Goal: Information Seeking & Learning: Understand process/instructions

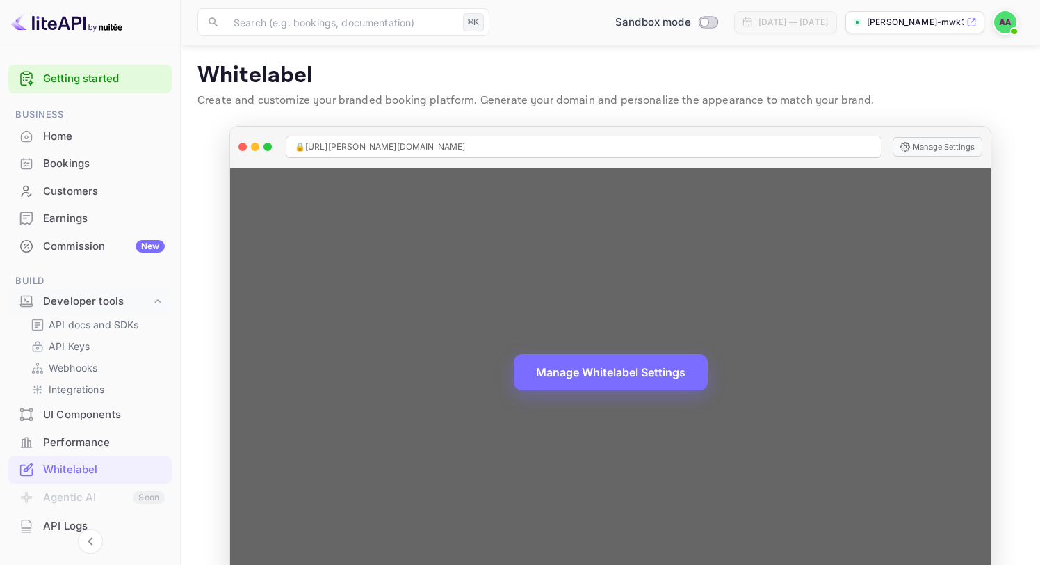
scroll to position [67, 0]
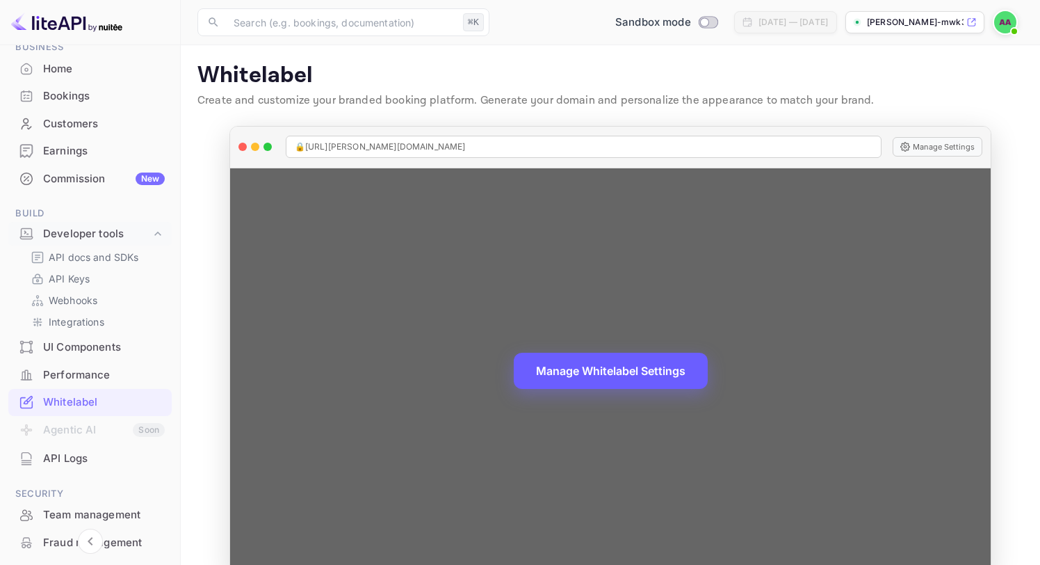
click at [608, 380] on button "Manage Whitelabel Settings" at bounding box center [611, 370] width 194 height 36
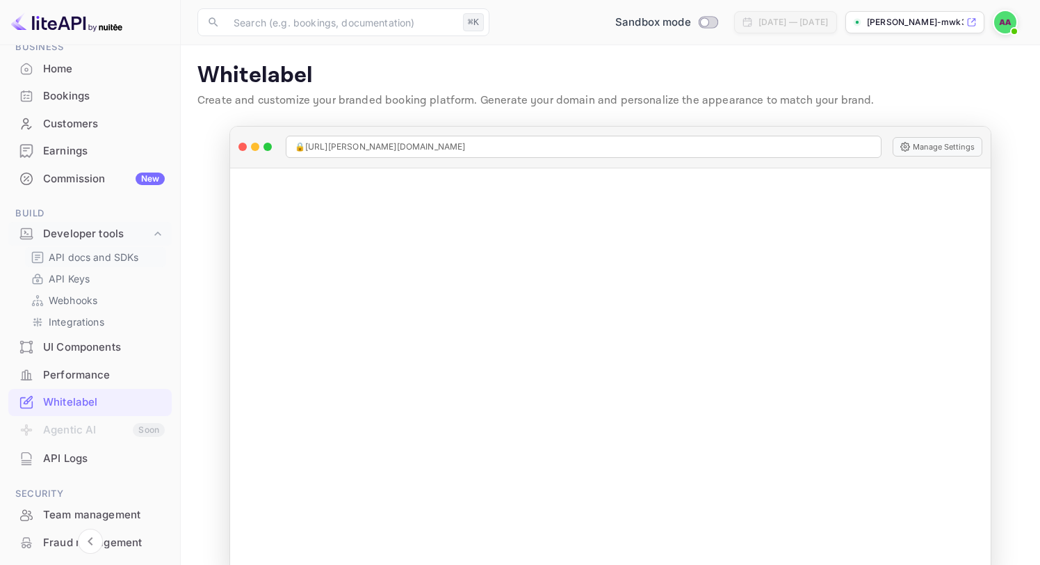
click at [96, 259] on p "API docs and SDKs" at bounding box center [94, 257] width 90 height 15
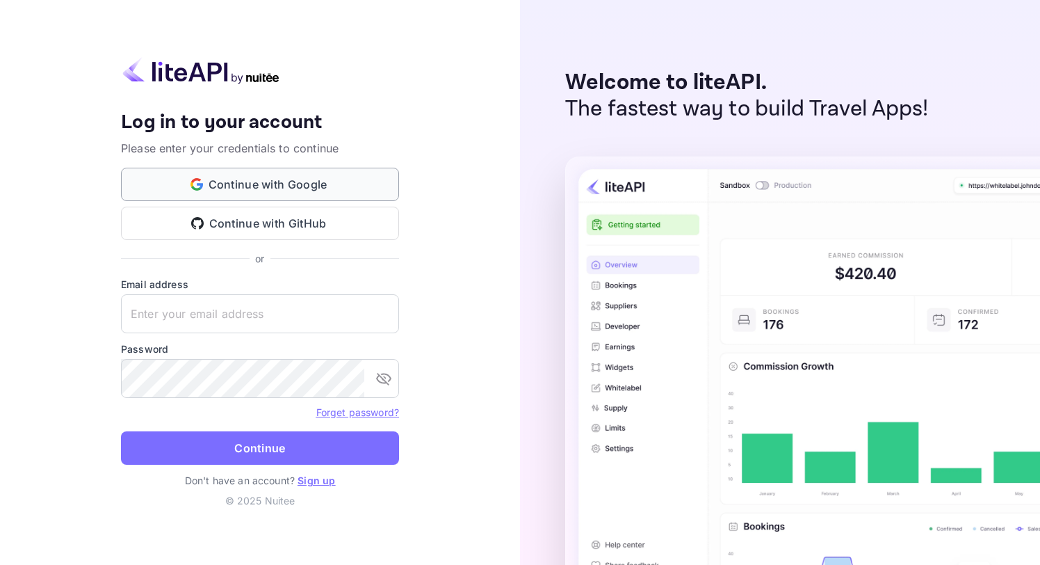
click at [305, 185] on button "Continue with Google" at bounding box center [260, 184] width 278 height 33
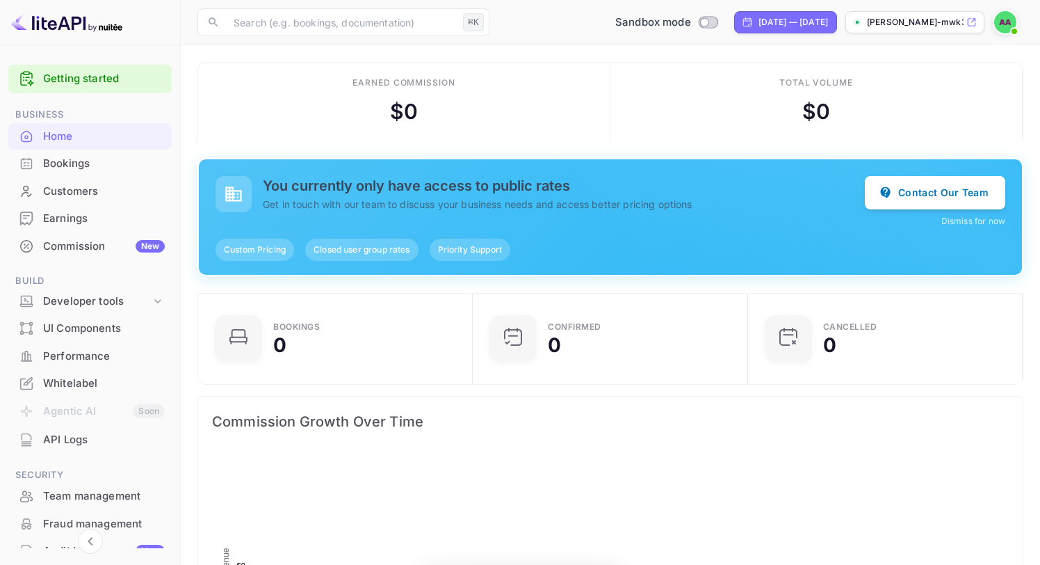
scroll to position [1, 0]
click at [90, 299] on div "Developer tools" at bounding box center [97, 301] width 108 height 16
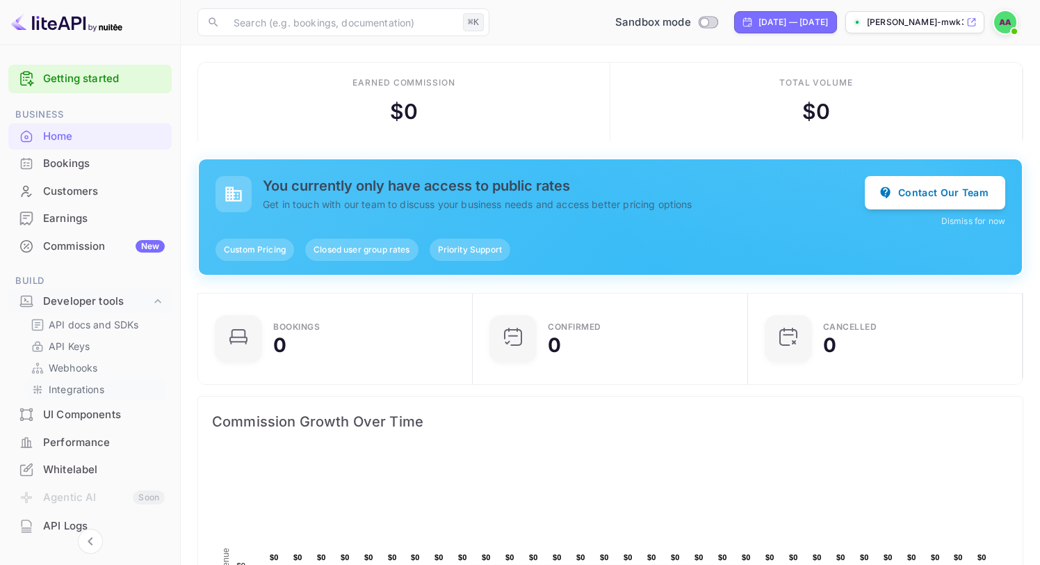
click at [84, 390] on p "Integrations" at bounding box center [77, 389] width 56 height 15
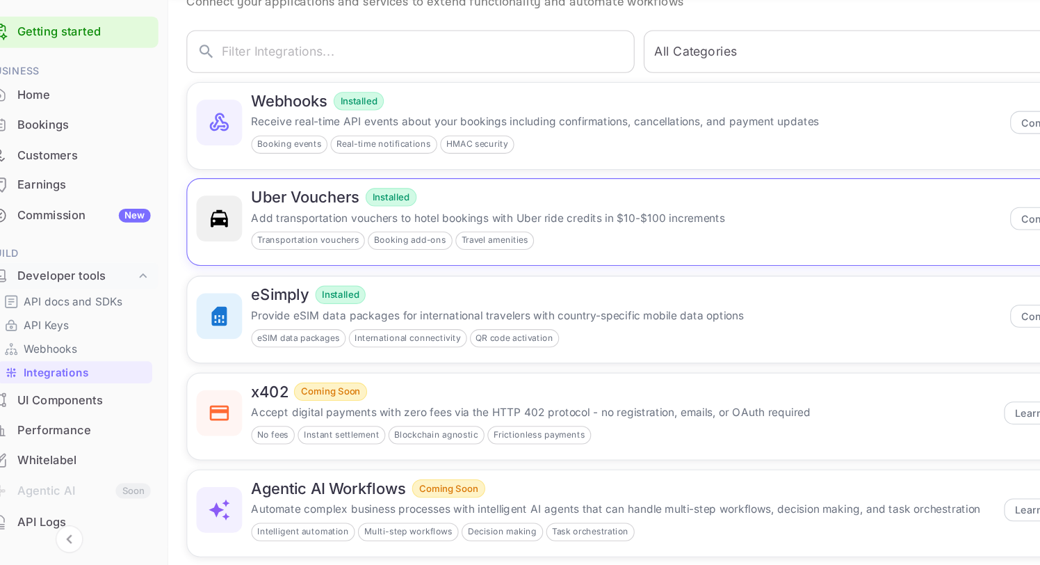
scroll to position [71, 0]
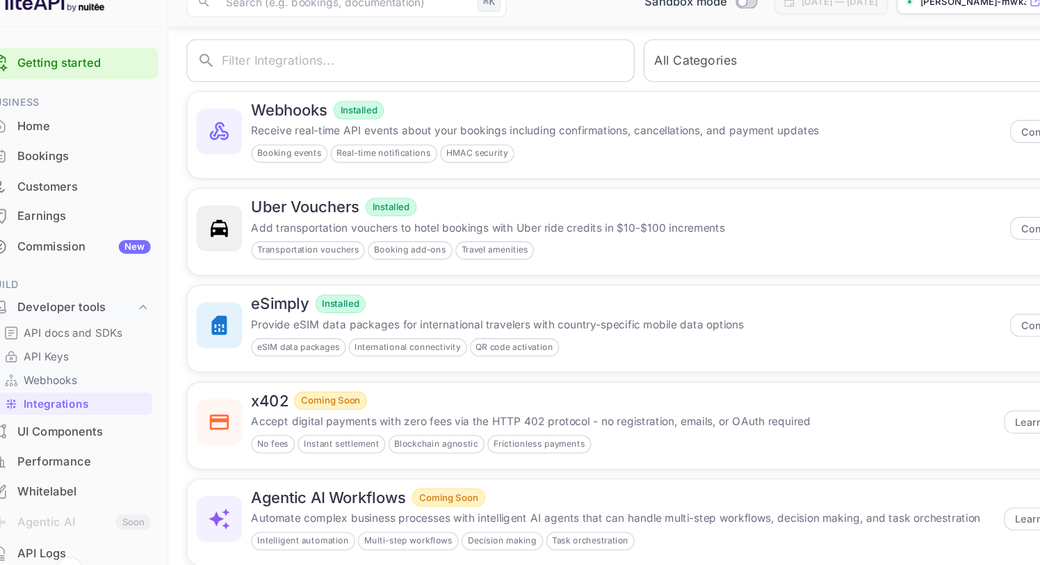
click at [88, 373] on p "Webhooks" at bounding box center [73, 367] width 49 height 15
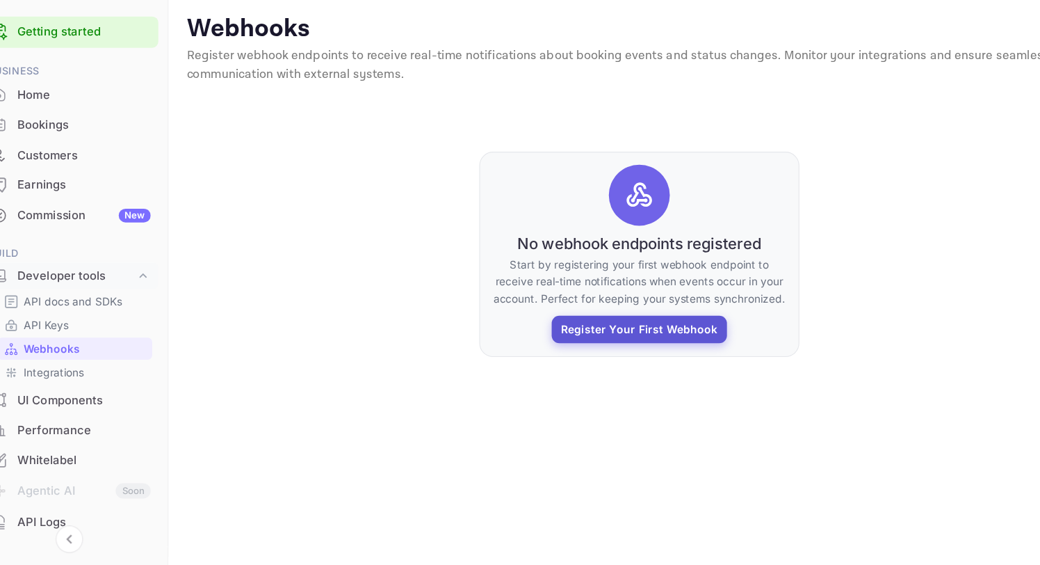
click at [589, 346] on button "Register Your First Webhook" at bounding box center [610, 349] width 160 height 25
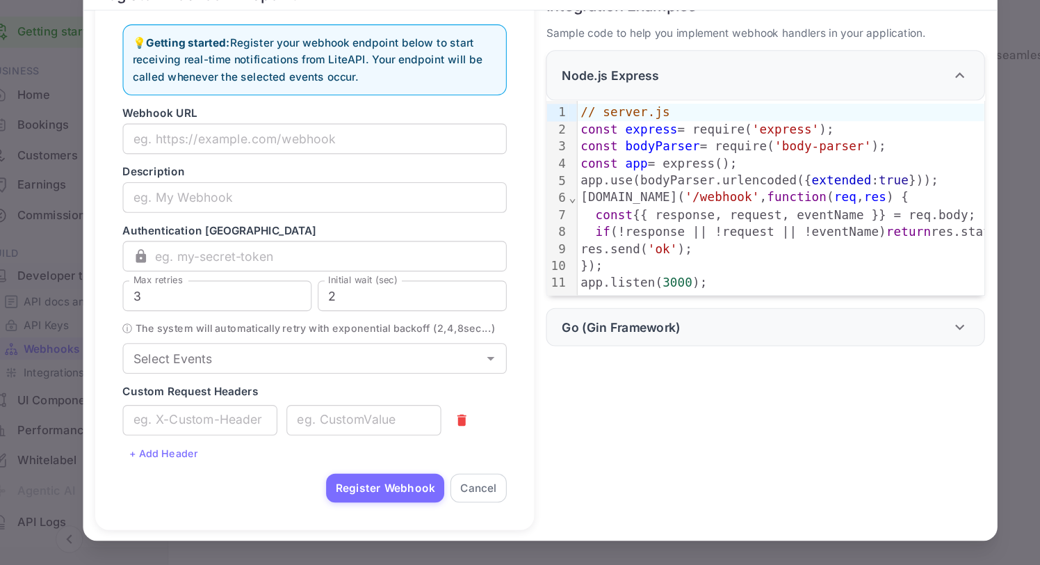
scroll to position [40, 0]
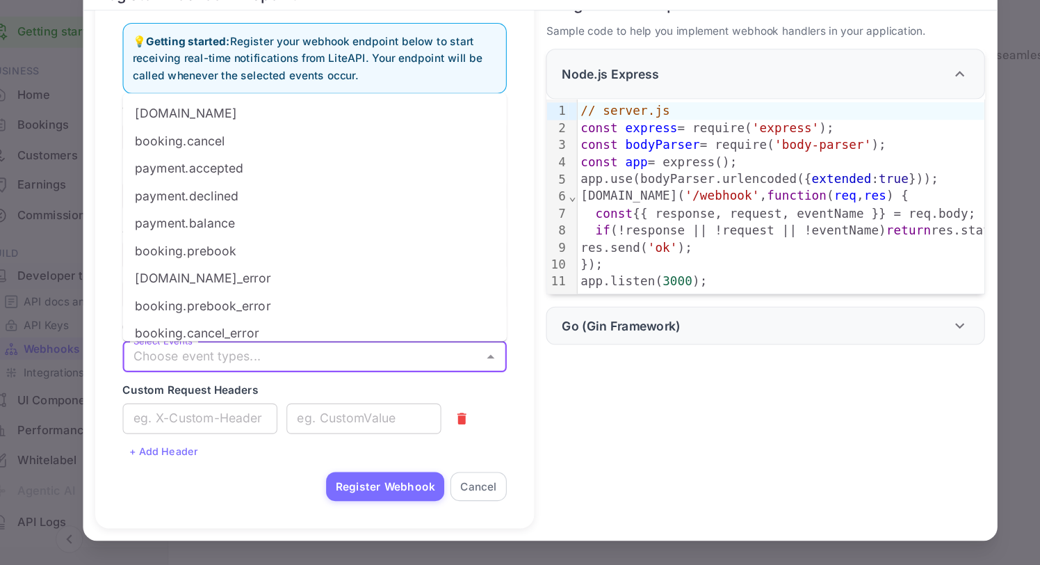
click at [372, 365] on input "Select Events" at bounding box center [302, 374] width 319 height 19
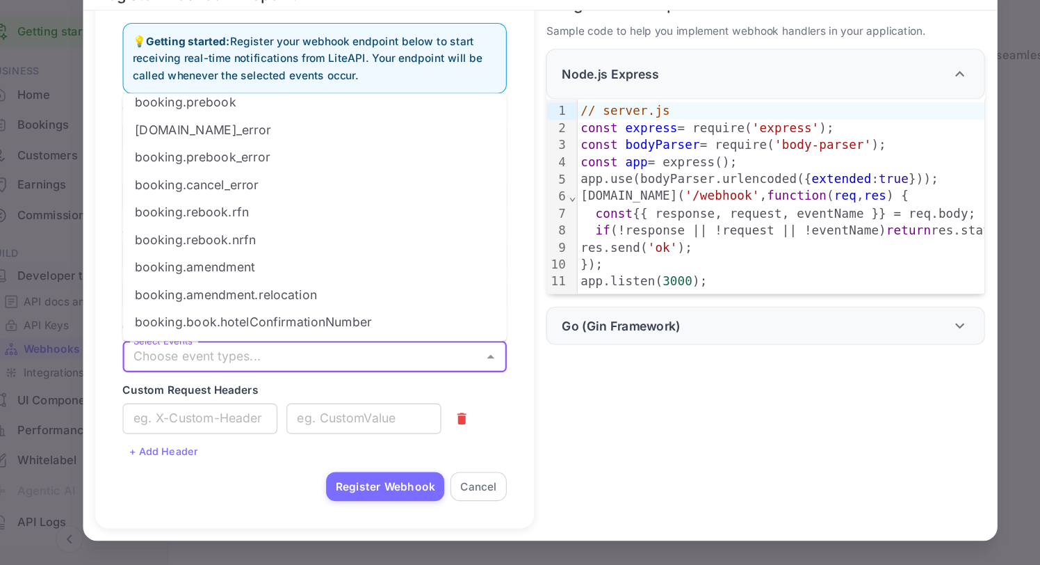
scroll to position [0, 0]
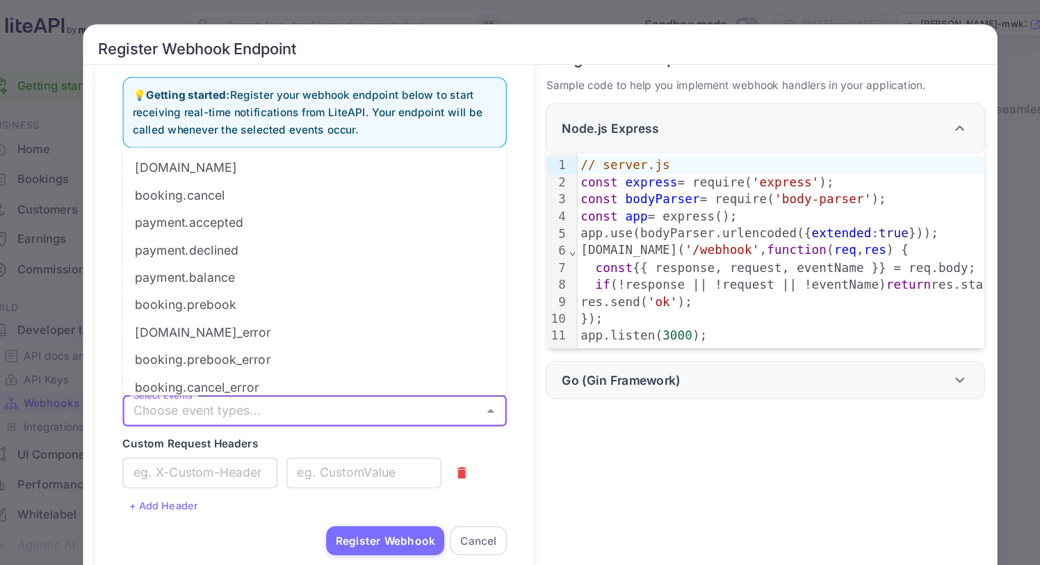
click at [765, 6] on div "Register Webhook Endpoint 💡 Getting started: Register your webhook endpoint bel…" at bounding box center [520, 282] width 1040 height 565
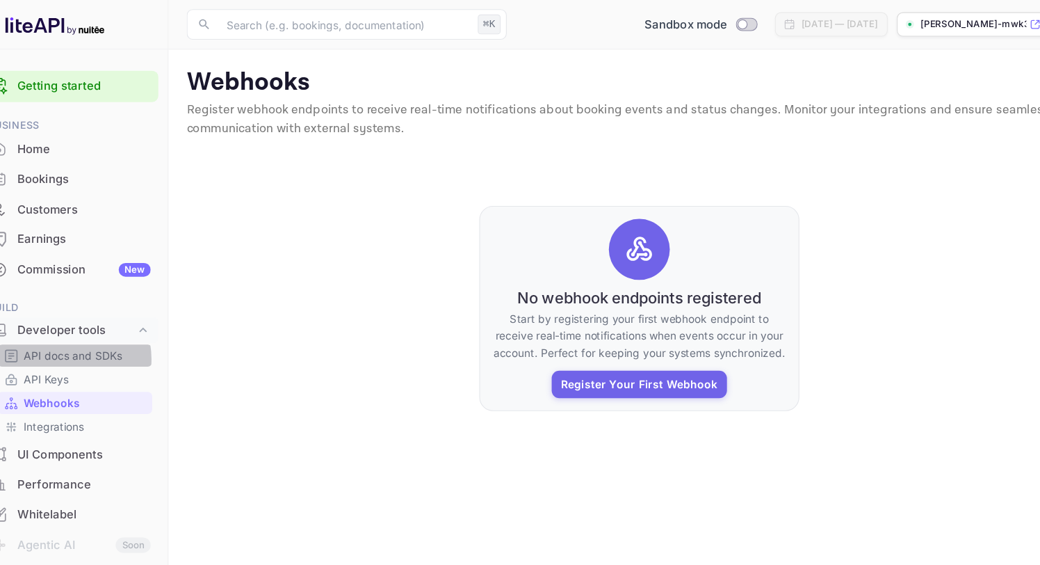
click at [88, 327] on p "API docs and SDKs" at bounding box center [94, 324] width 90 height 15
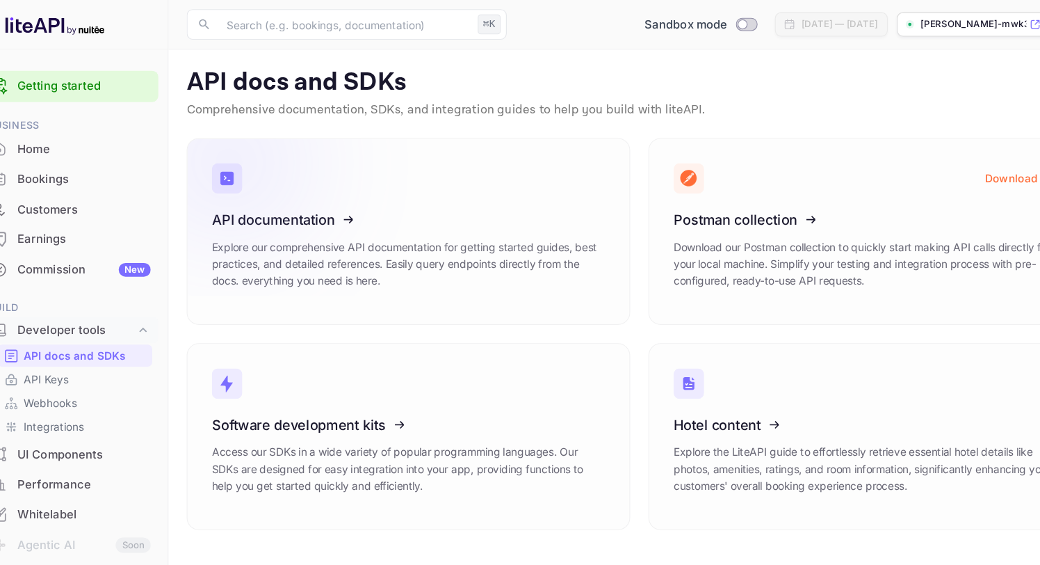
click at [325, 220] on icon at bounding box center [306, 198] width 216 height 143
